Goal: Information Seeking & Learning: Learn about a topic

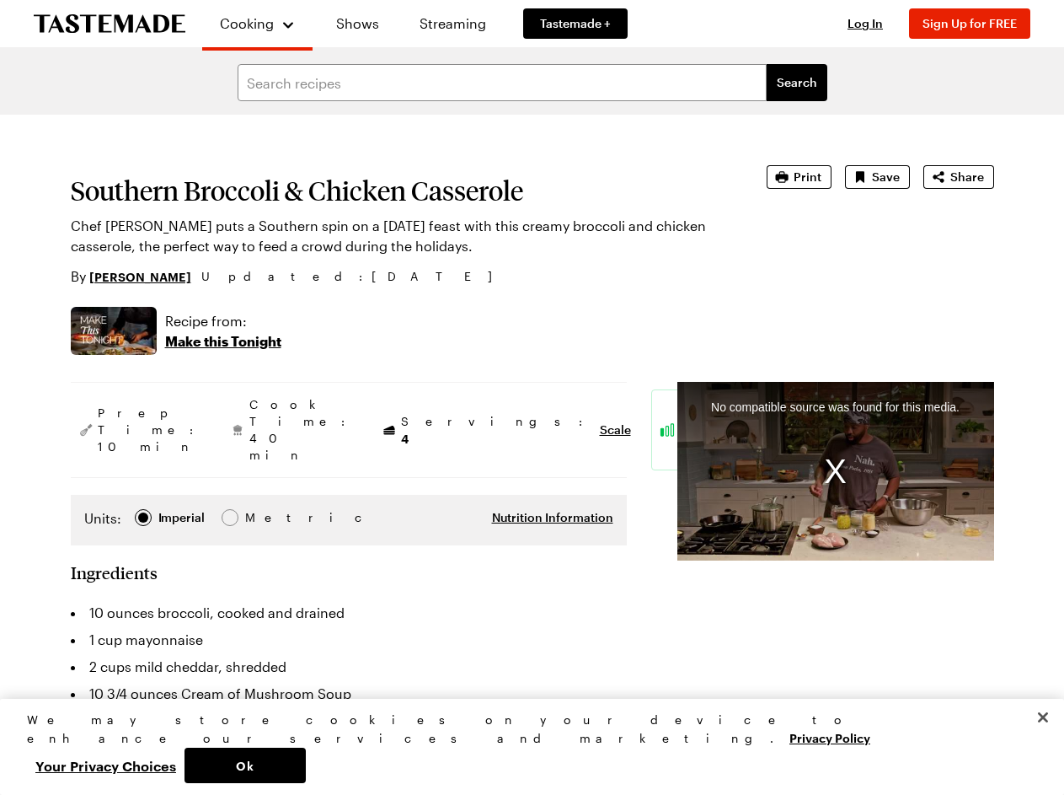
click at [250, 24] on span "Cooking" at bounding box center [247, 23] width 54 height 16
click at [873, 24] on span "Log In" at bounding box center [865, 23] width 35 height 14
